Goal: Book appointment/travel/reservation

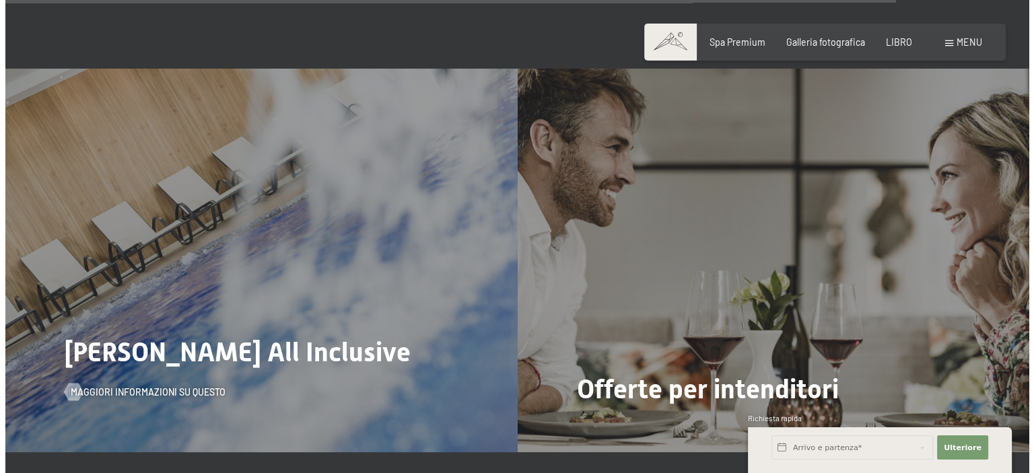
scroll to position [4980, 0]
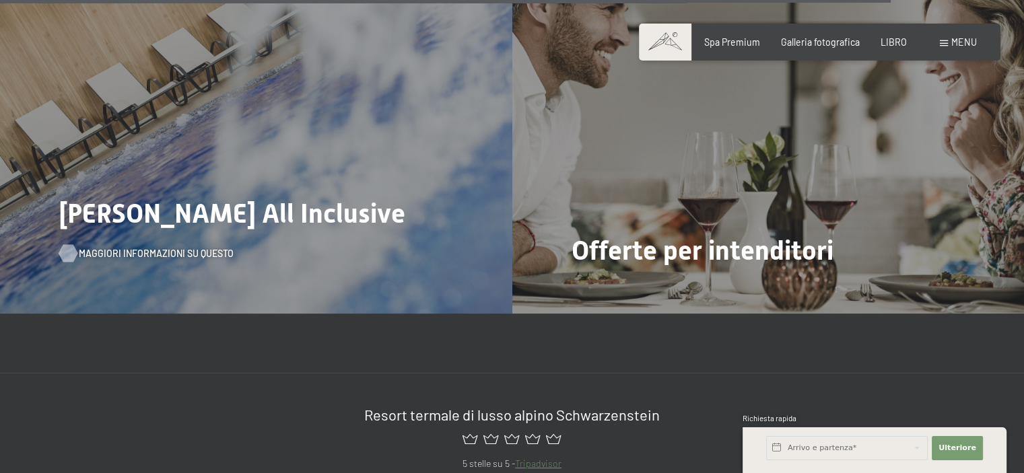
click at [143, 248] on font "Maggiori informazioni su questo" at bounding box center [156, 253] width 155 height 11
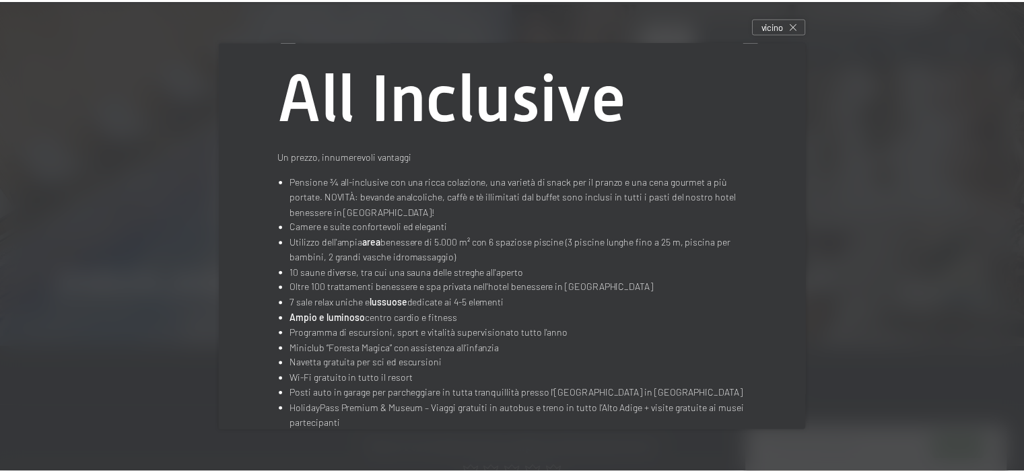
scroll to position [363, 0]
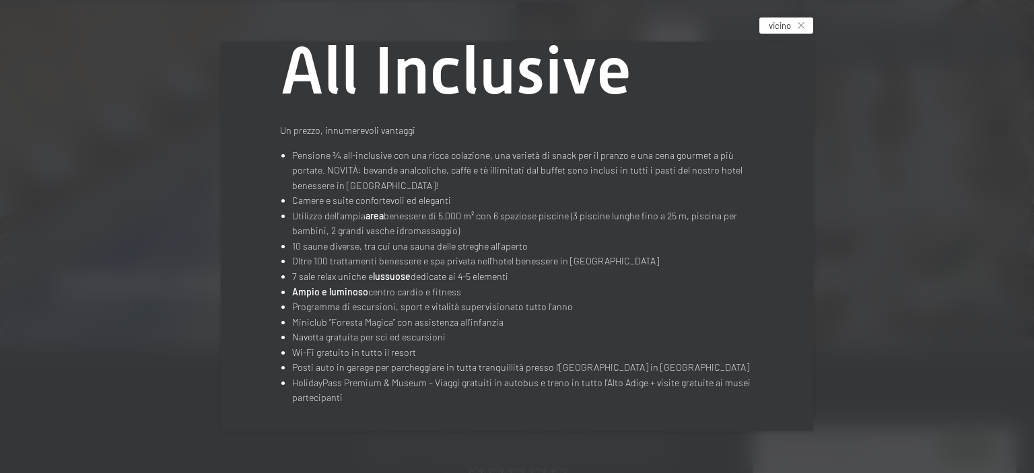
click at [799, 24] on div "vicino" at bounding box center [786, 25] width 54 height 16
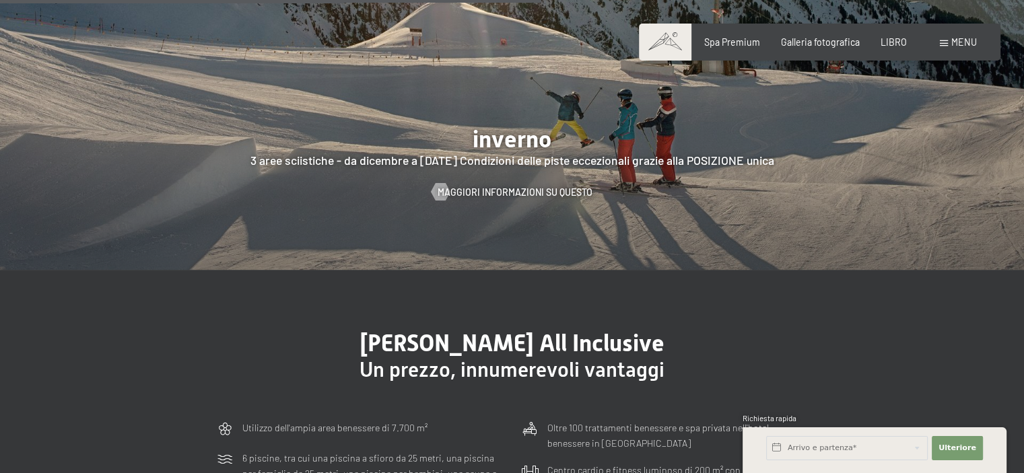
click at [946, 37] on div "menu" at bounding box center [957, 42] width 37 height 13
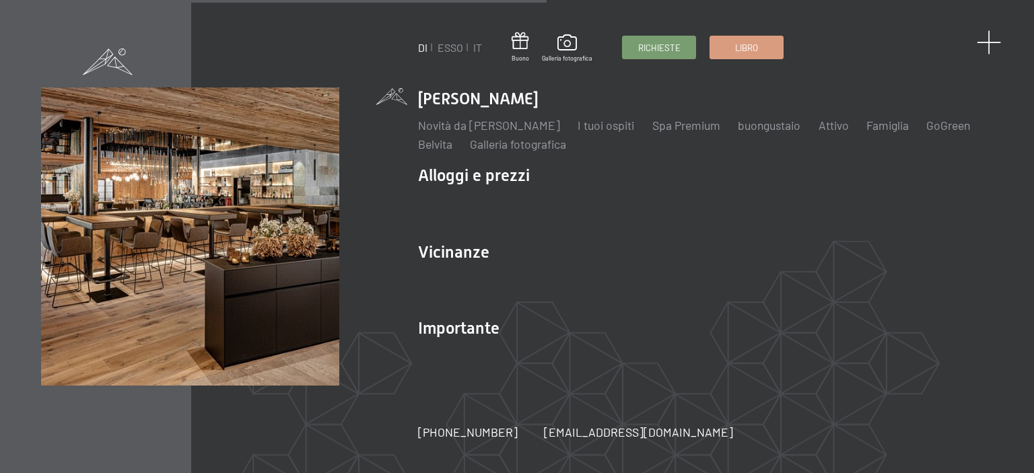
click at [985, 38] on span at bounding box center [988, 42] width 25 height 25
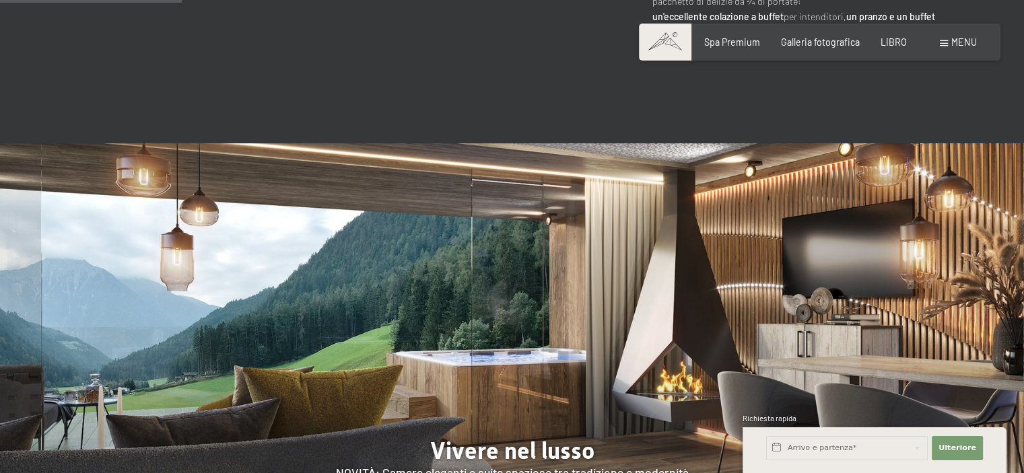
scroll to position [1026, 0]
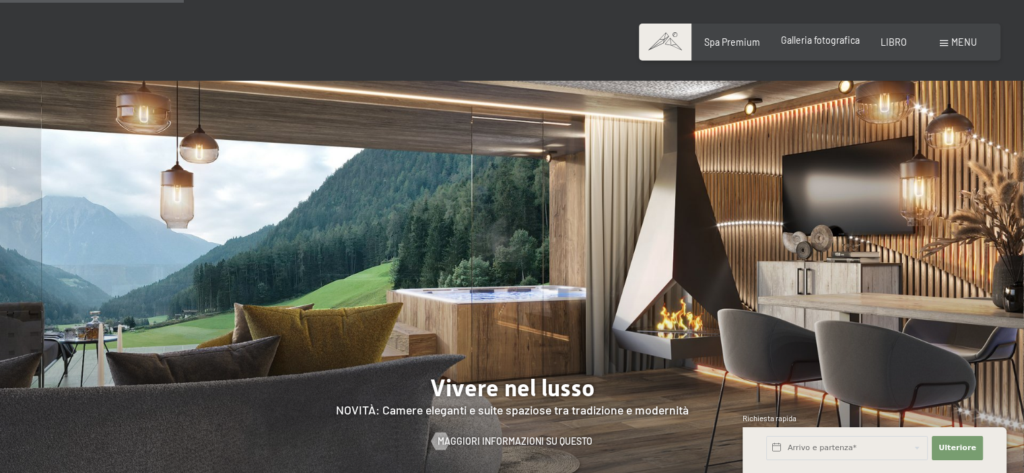
click at [834, 45] on font "Galleria fotografica" at bounding box center [820, 39] width 79 height 11
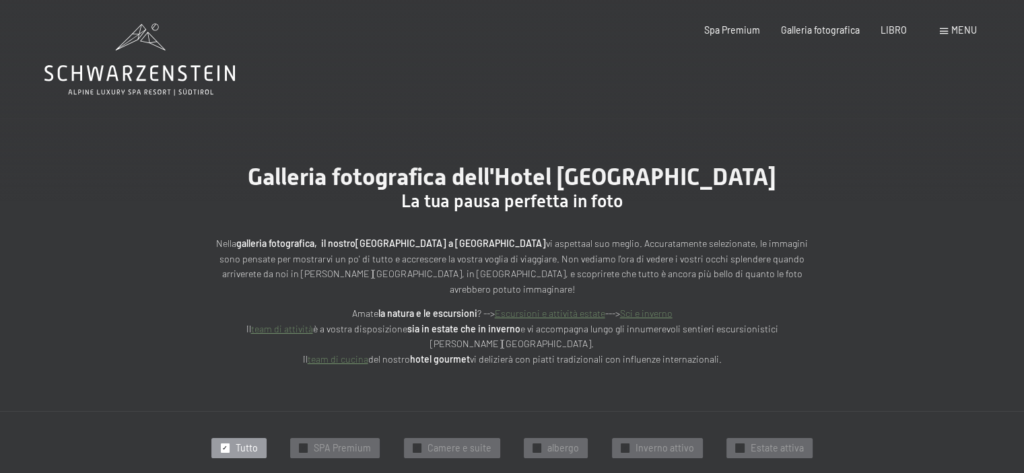
click at [948, 30] on div "menu" at bounding box center [957, 30] width 37 height 13
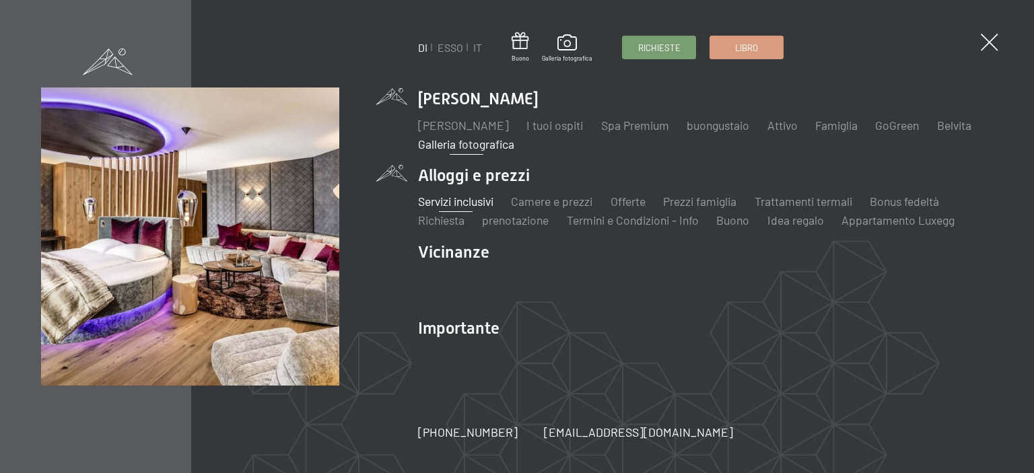
click at [462, 206] on font "Servizi inclusivi" at bounding box center [455, 201] width 75 height 15
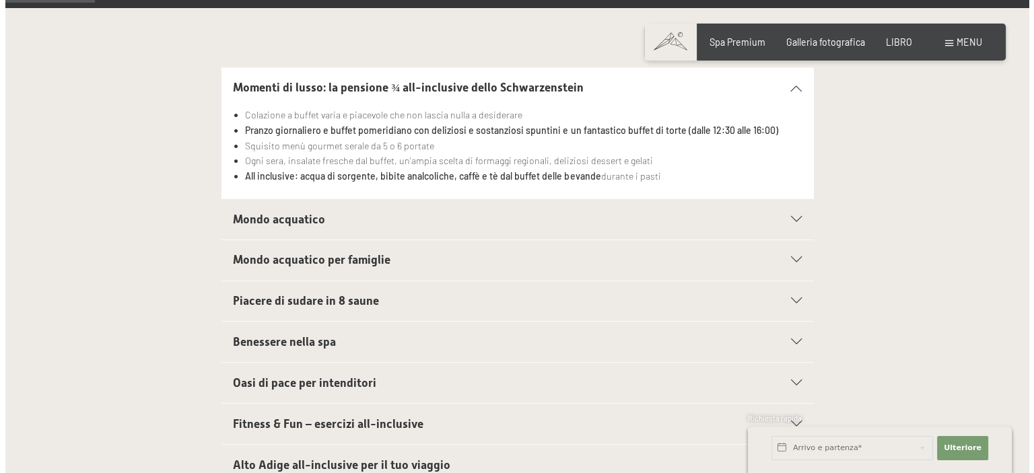
scroll to position [202, 0]
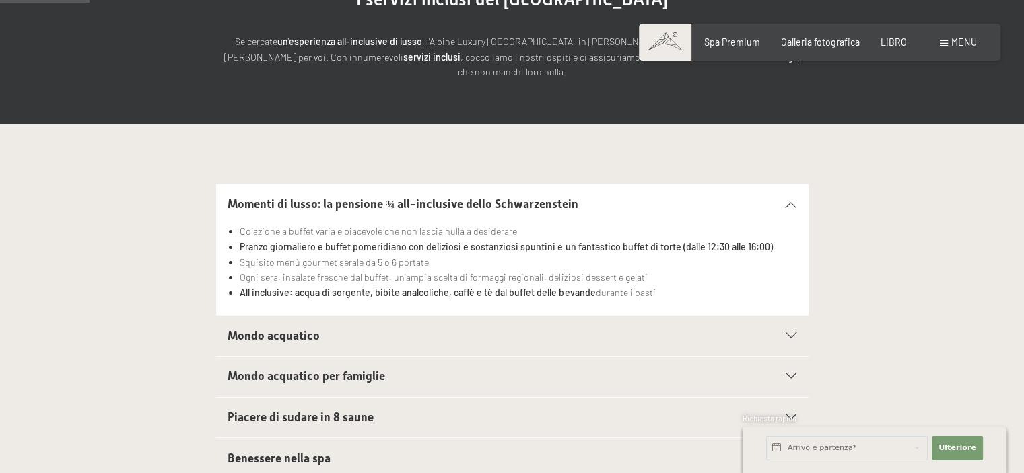
click at [937, 46] on div "Libro Richieste Spa Premium Galleria fotografica LIBRO menu DI ESSO IT Buono Ga…" at bounding box center [819, 42] width 314 height 13
click at [958, 42] on font "menu" at bounding box center [964, 41] width 26 height 11
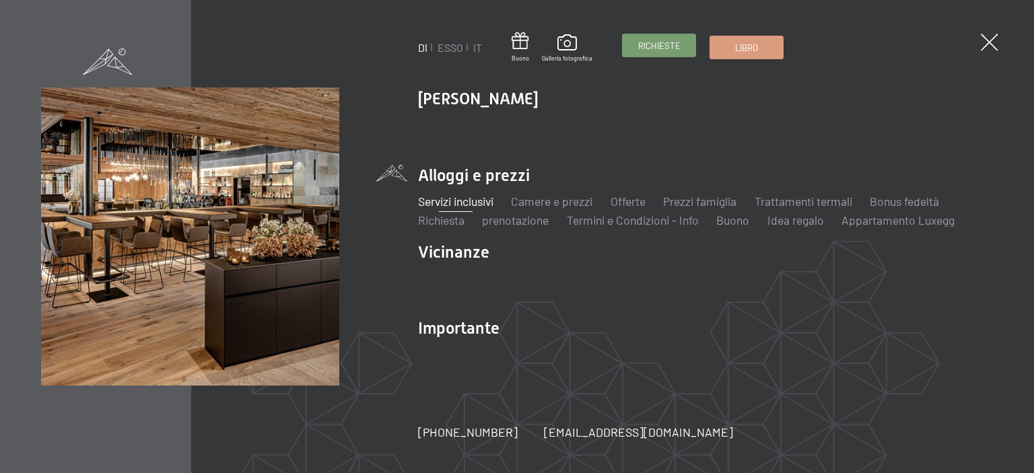
click at [661, 38] on link "Richieste" at bounding box center [659, 45] width 73 height 22
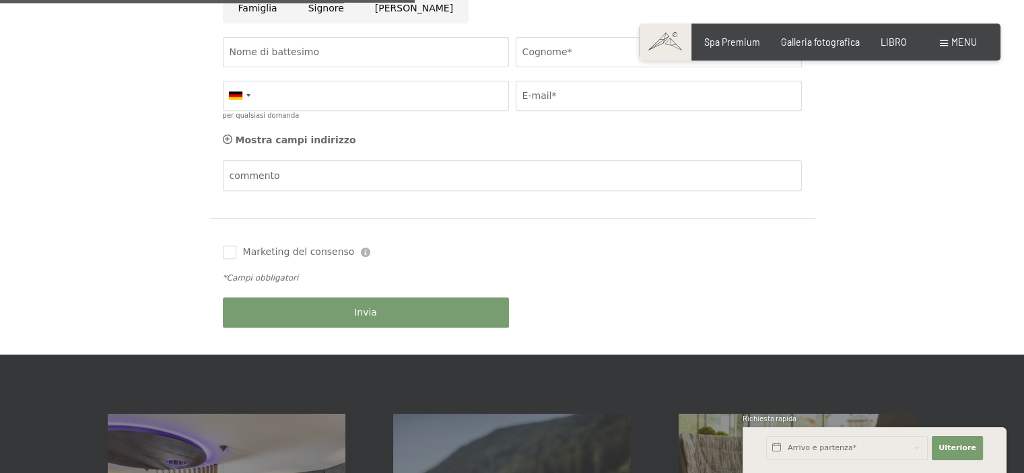
scroll to position [538, 0]
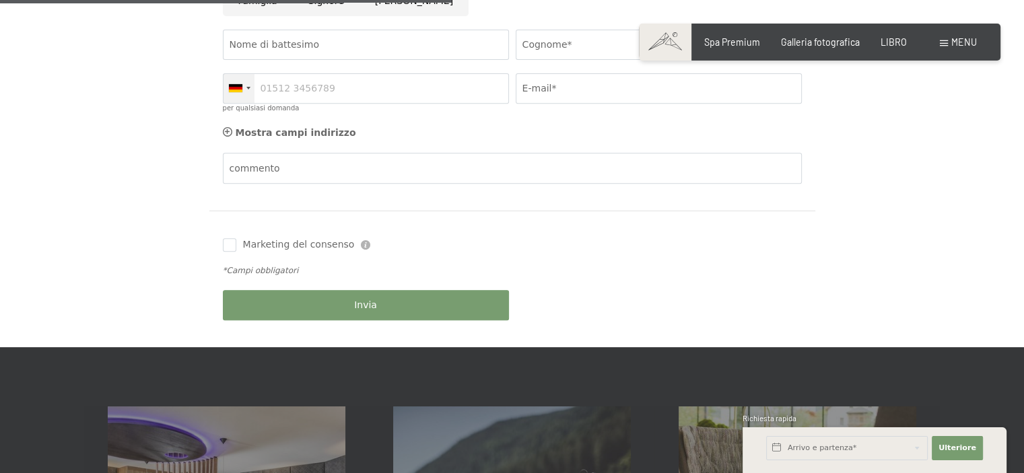
click at [235, 89] on div at bounding box center [235, 88] width 13 height 8
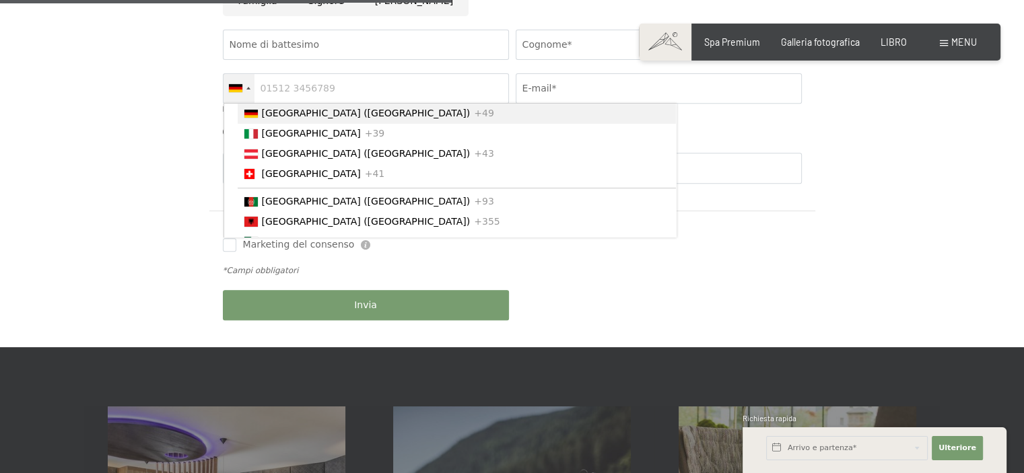
click at [235, 89] on div at bounding box center [235, 88] width 13 height 8
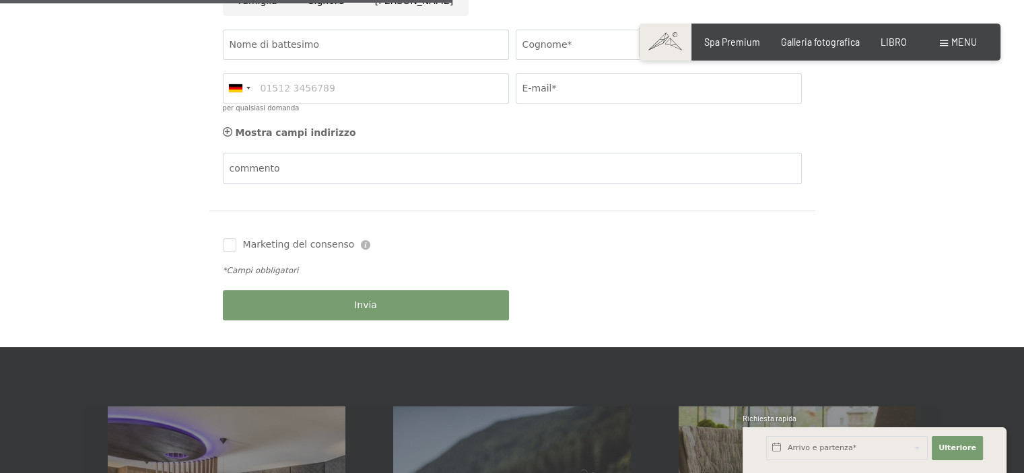
click at [140, 107] on form "Dettagli del soggiorno Arrivo e partenza* 2 adulti 2 Adulto Più di 14 anni 0 Ba…" at bounding box center [512, 17] width 808 height 660
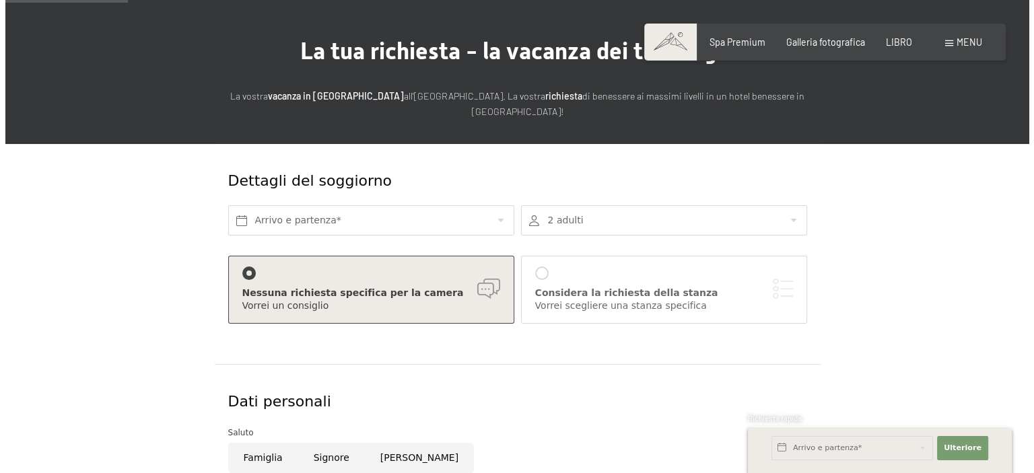
scroll to position [0, 0]
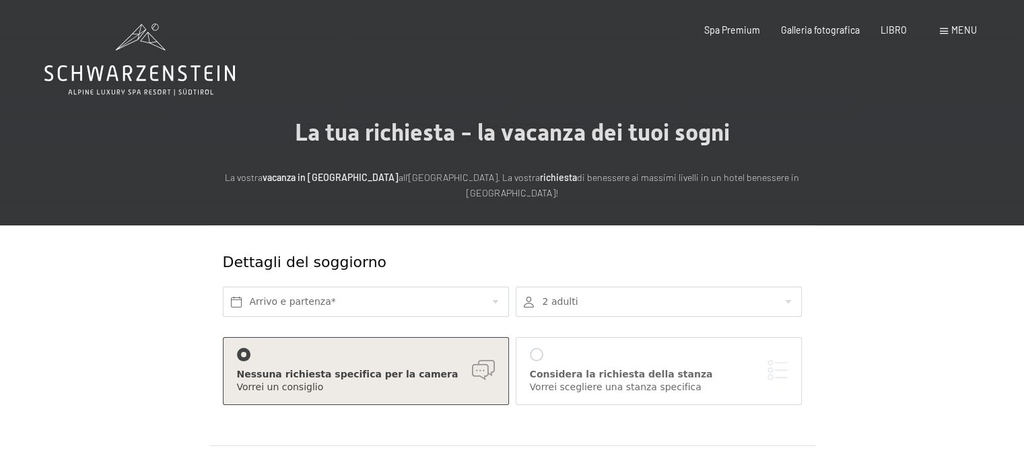
click at [961, 32] on font "menu" at bounding box center [964, 29] width 26 height 11
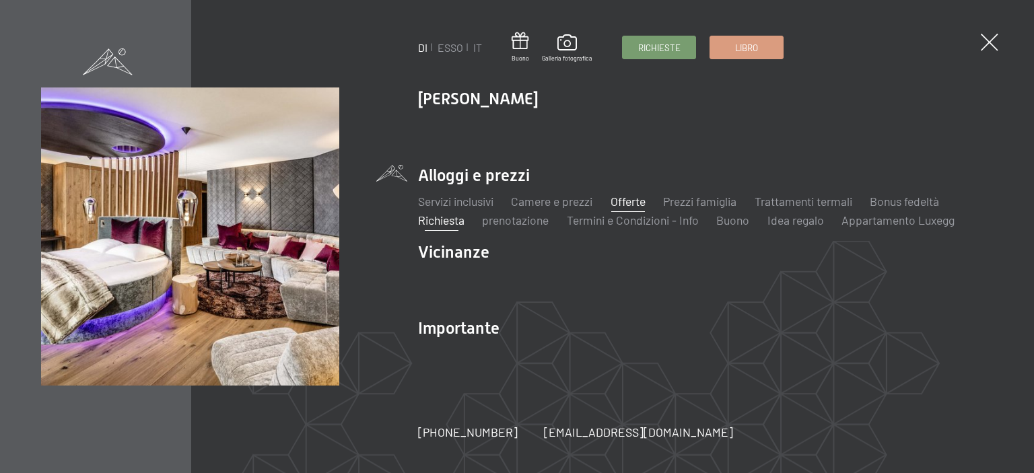
click at [622, 205] on font "Offerte" at bounding box center [627, 201] width 35 height 15
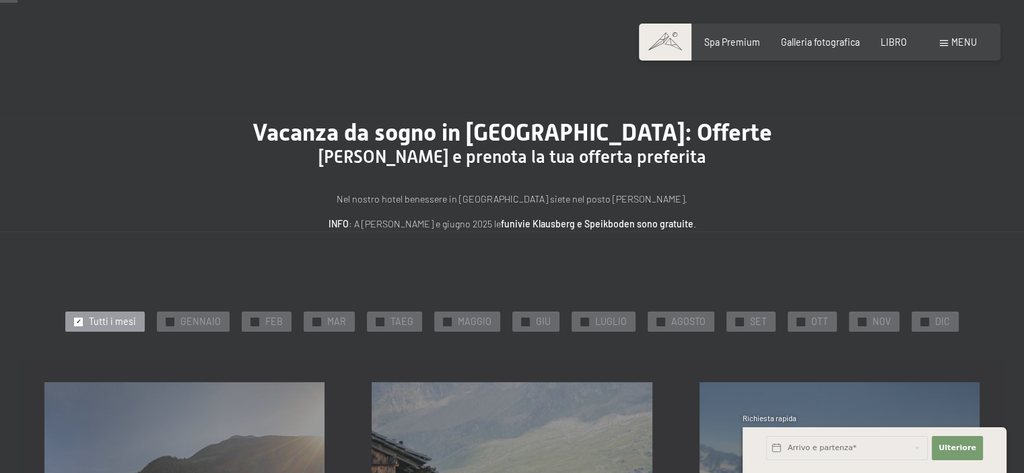
scroll to position [202, 0]
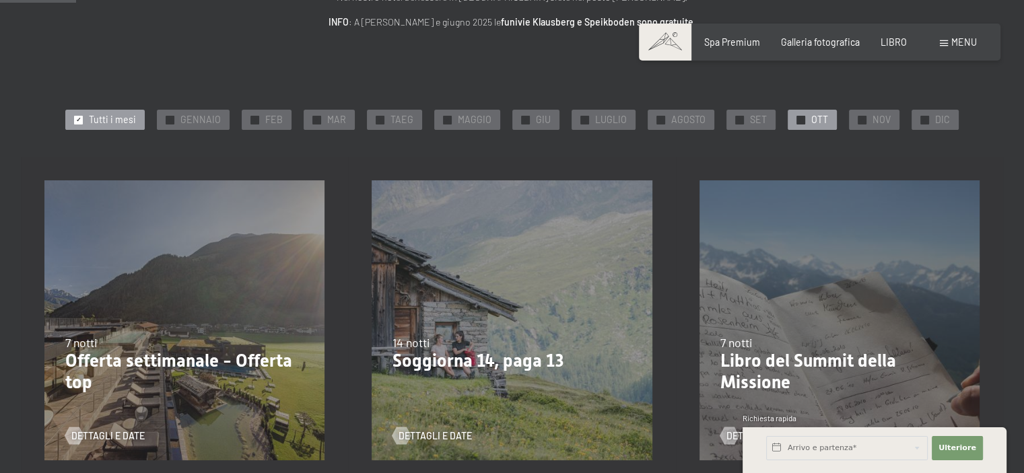
click at [804, 117] on div "✓ [PERSON_NAME]" at bounding box center [811, 120] width 49 height 20
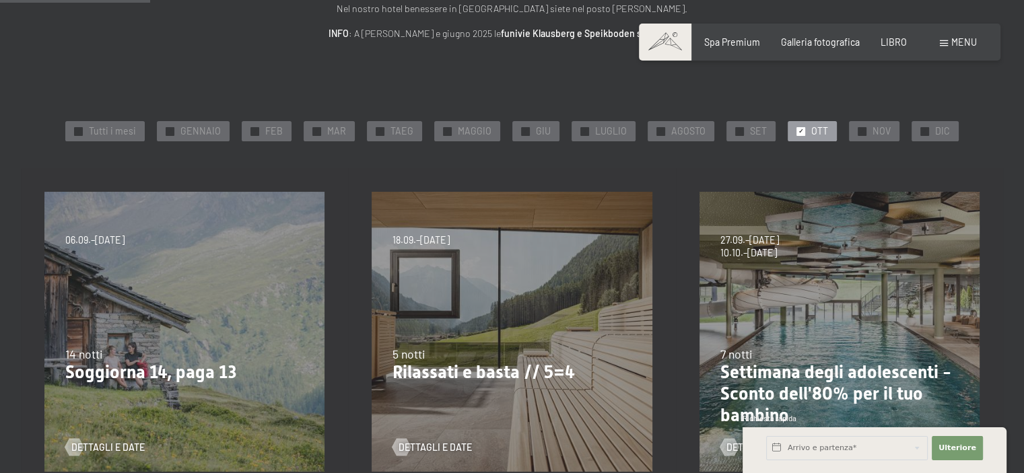
scroll to position [135, 0]
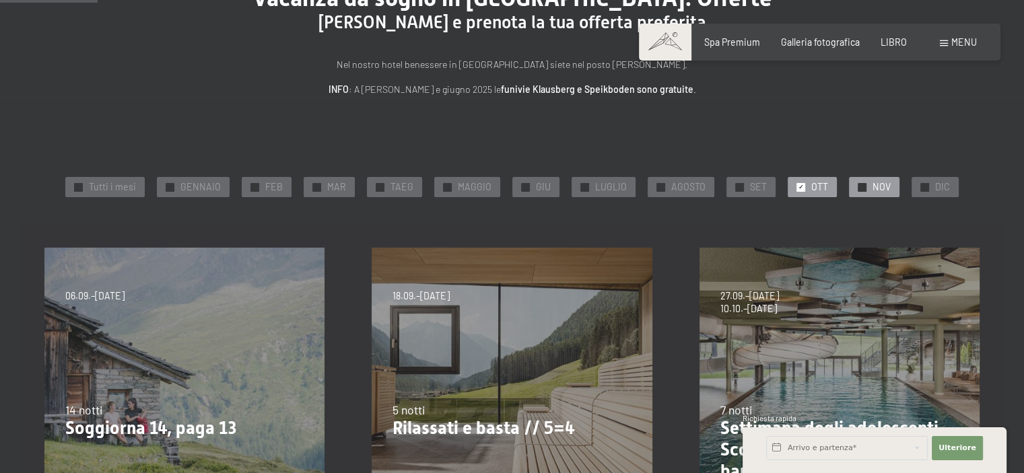
click at [867, 186] on div "✓ NOV" at bounding box center [874, 187] width 50 height 20
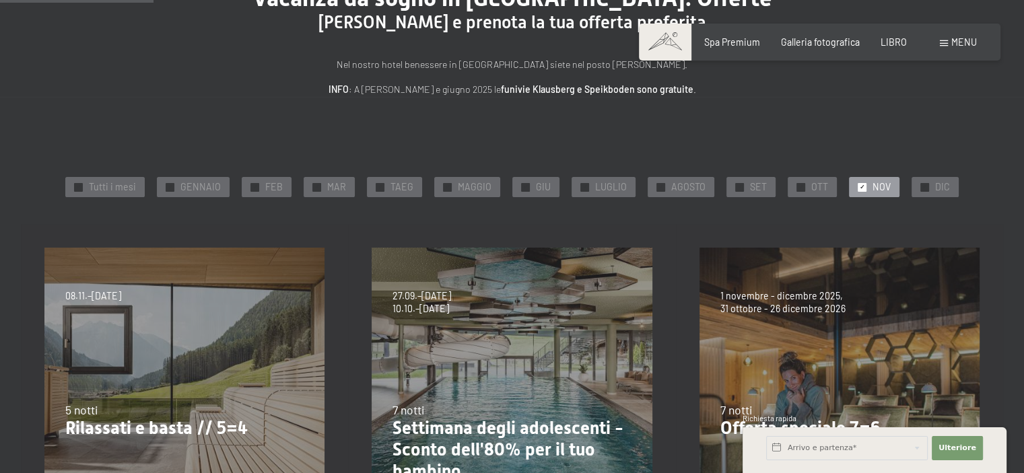
scroll to position [336, 0]
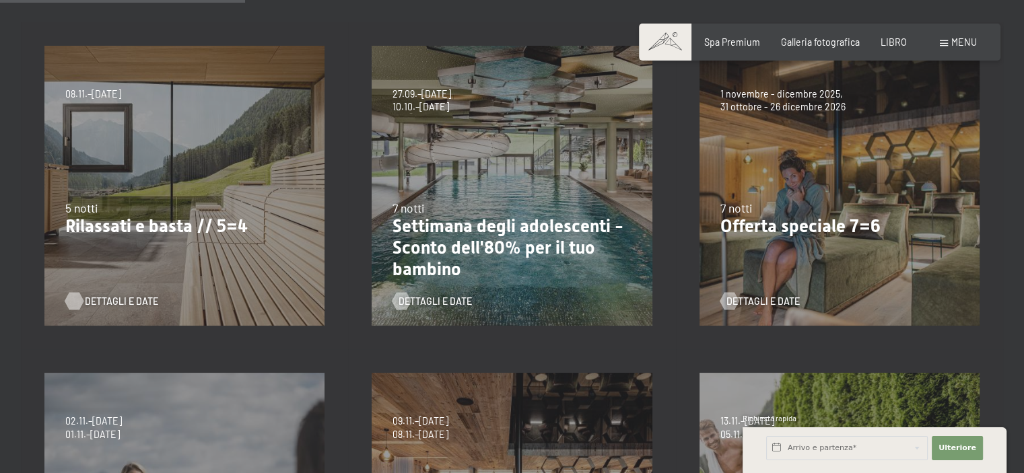
click at [102, 303] on font "Dettagli e date" at bounding box center [121, 300] width 73 height 11
